Goal: Register for event/course

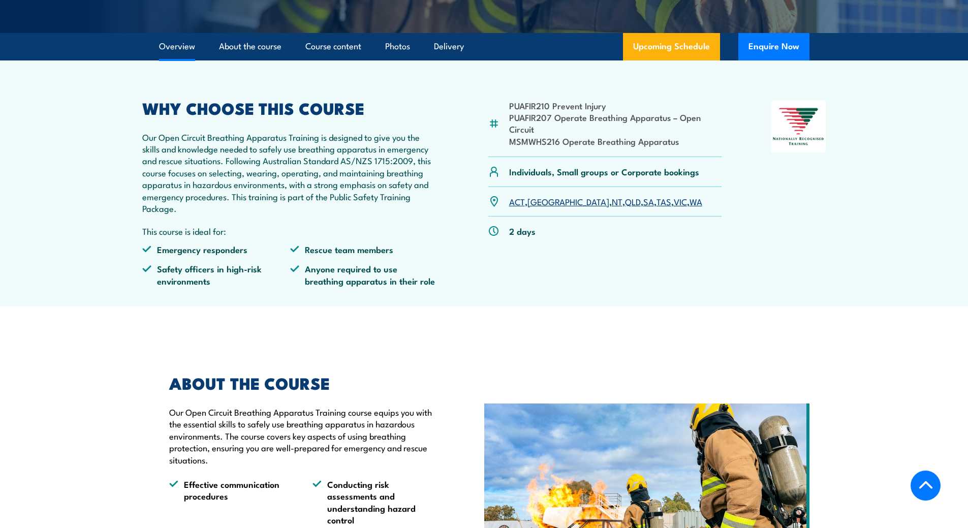
scroll to position [508, 0]
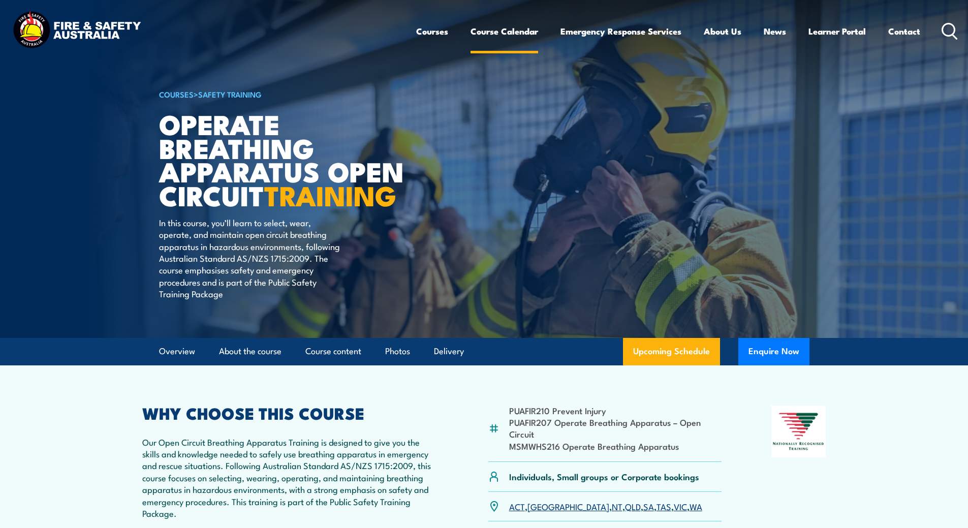
click at [499, 28] on link "Course Calendar" at bounding box center [505, 31] width 68 height 27
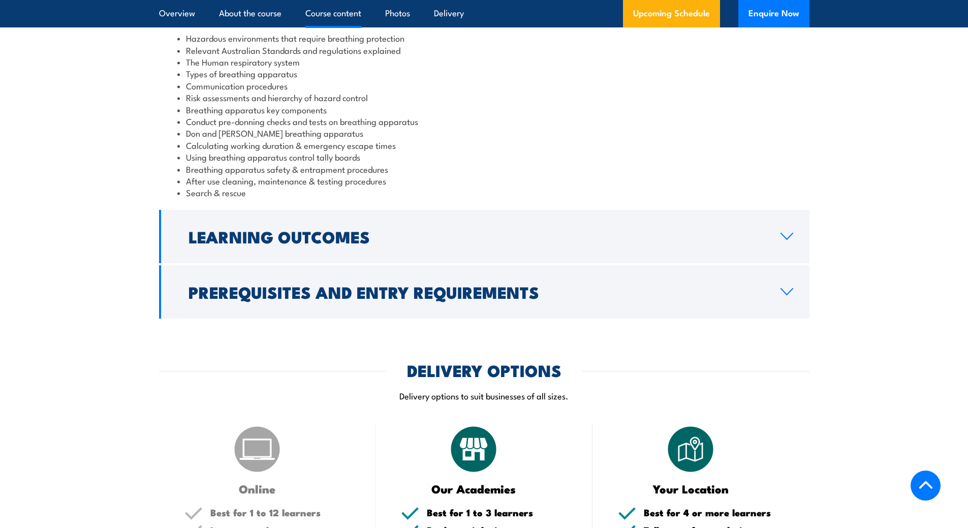
scroll to position [1271, 0]
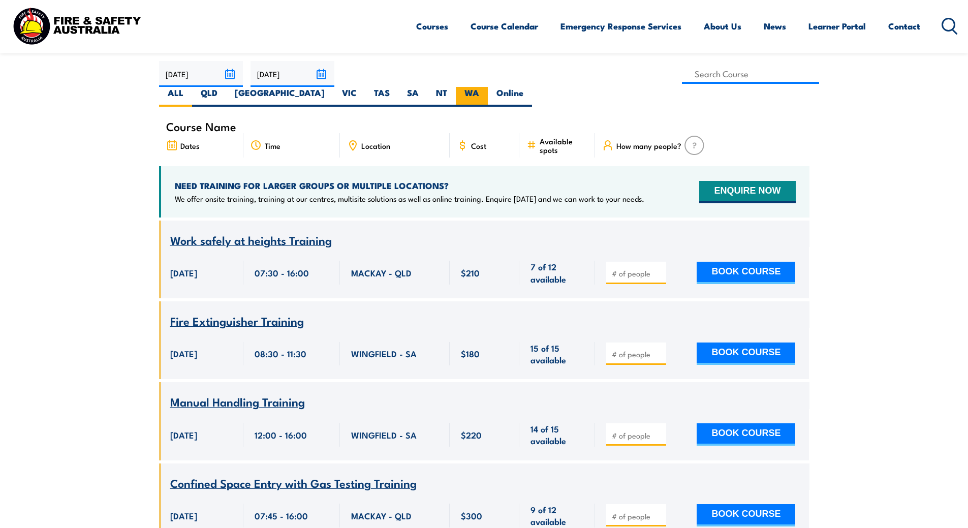
click at [488, 87] on label "WA" at bounding box center [472, 97] width 32 height 20
click at [486, 87] on input "WA" at bounding box center [482, 90] width 7 height 7
radio input "true"
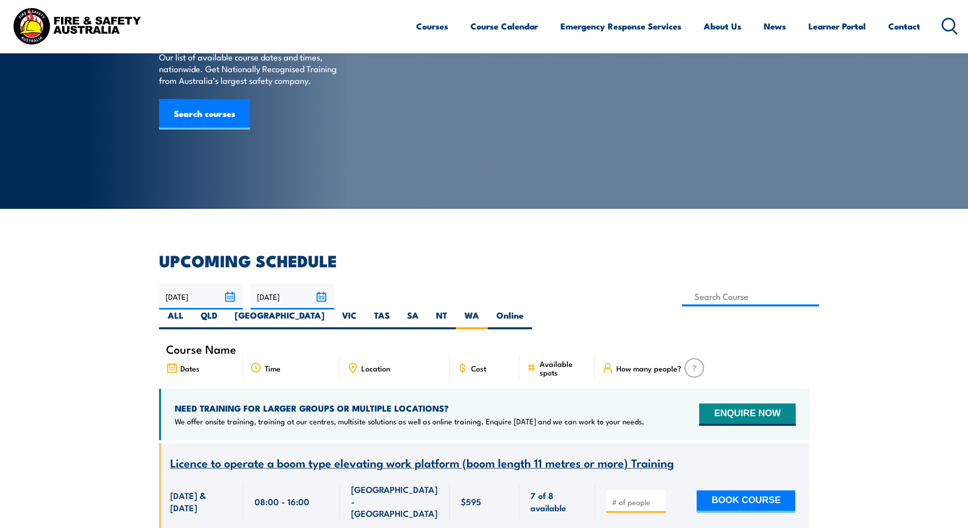
scroll to position [81, 0]
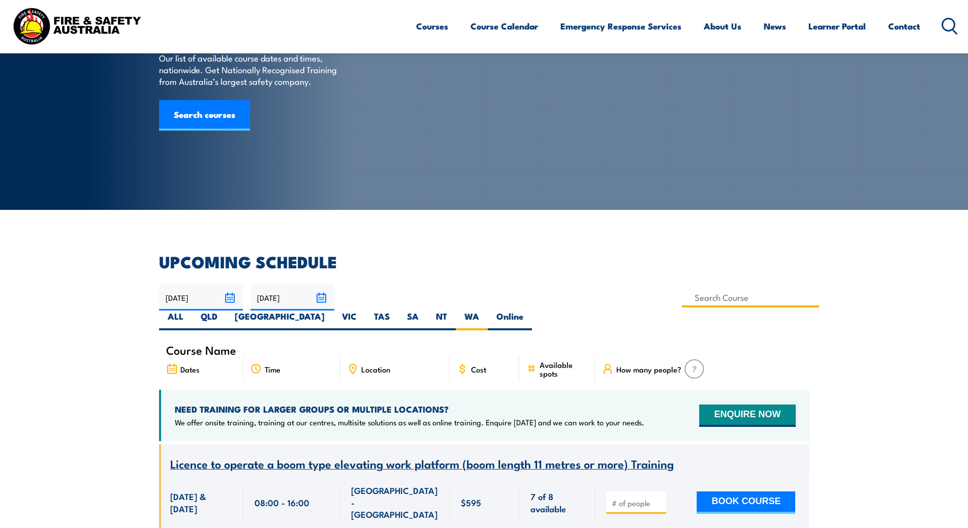
click at [682, 295] on input at bounding box center [751, 298] width 138 height 20
type input "Operate Breathing Apparatus Open Circuit Training"
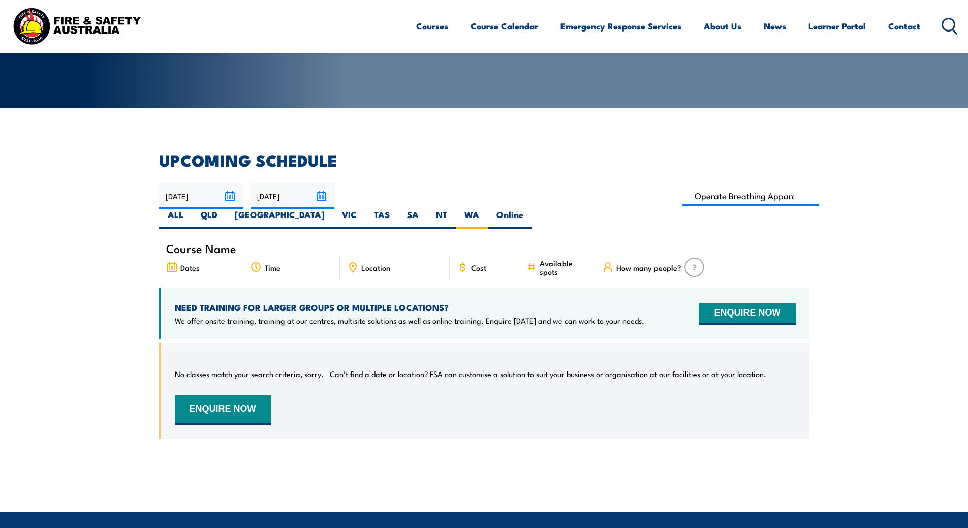
click at [220, 195] on input "[DATE]" at bounding box center [201, 196] width 84 height 26
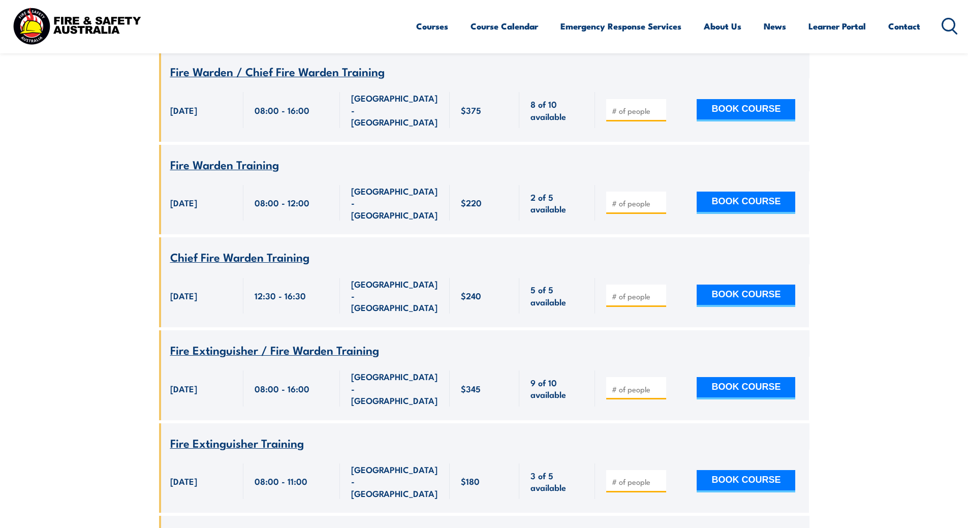
scroll to position [3589, 0]
